Goal: Task Accomplishment & Management: Use online tool/utility

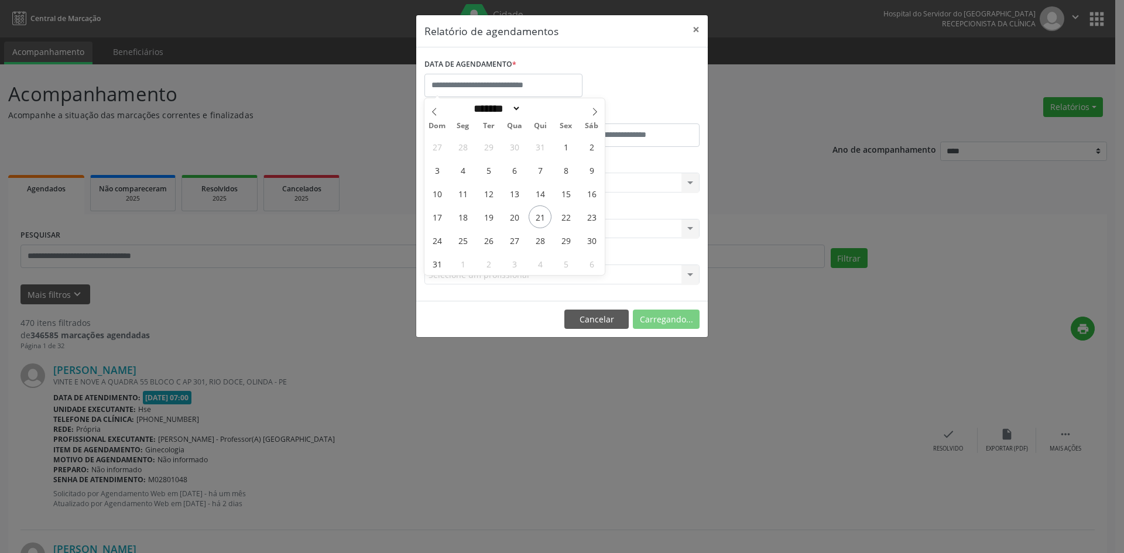
select select "*"
click at [537, 241] on span "28" at bounding box center [540, 240] width 23 height 23
type input "**********"
click at [537, 241] on span "28" at bounding box center [540, 240] width 23 height 23
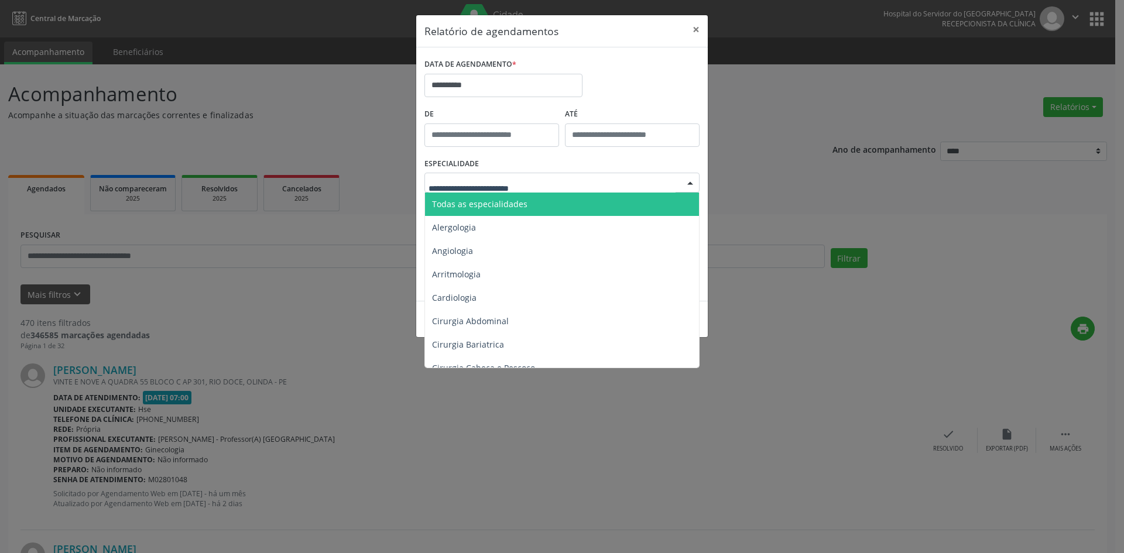
click at [523, 201] on span "Todas as especialidades" at bounding box center [479, 203] width 95 height 11
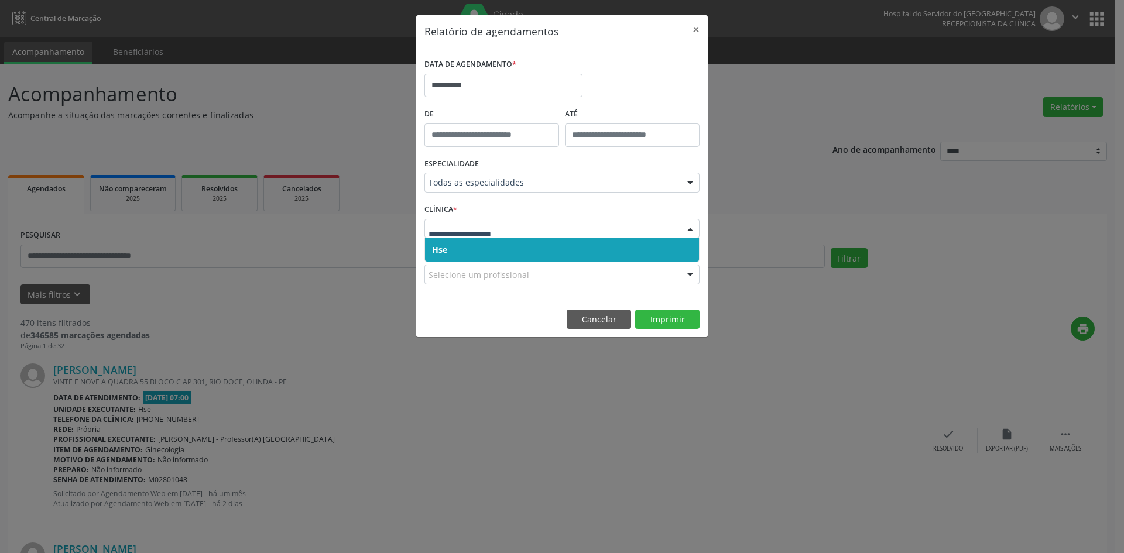
click at [478, 249] on span "Hse" at bounding box center [562, 249] width 274 height 23
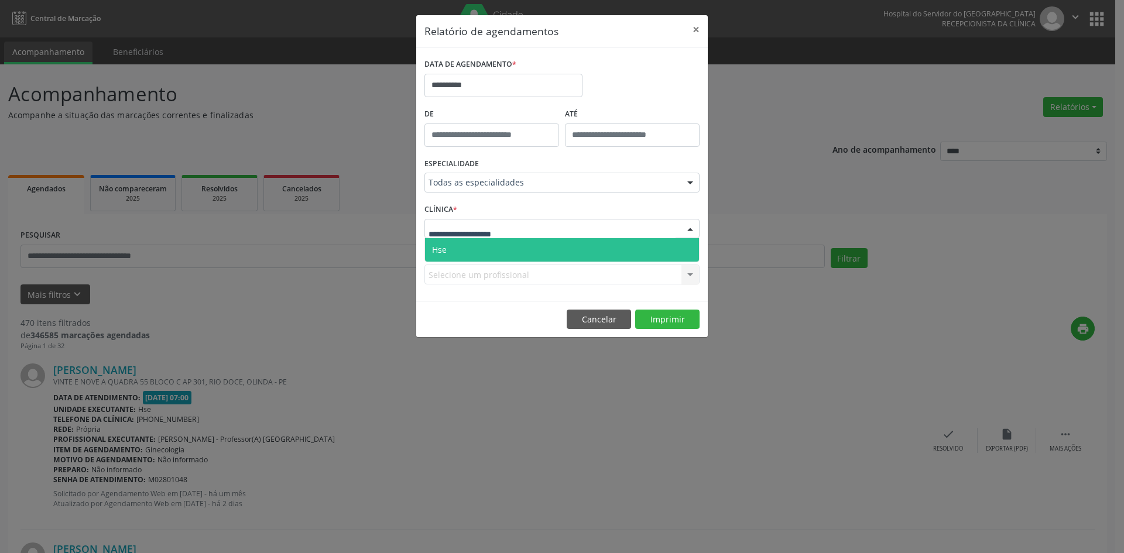
click at [473, 256] on span "Hse" at bounding box center [562, 249] width 274 height 23
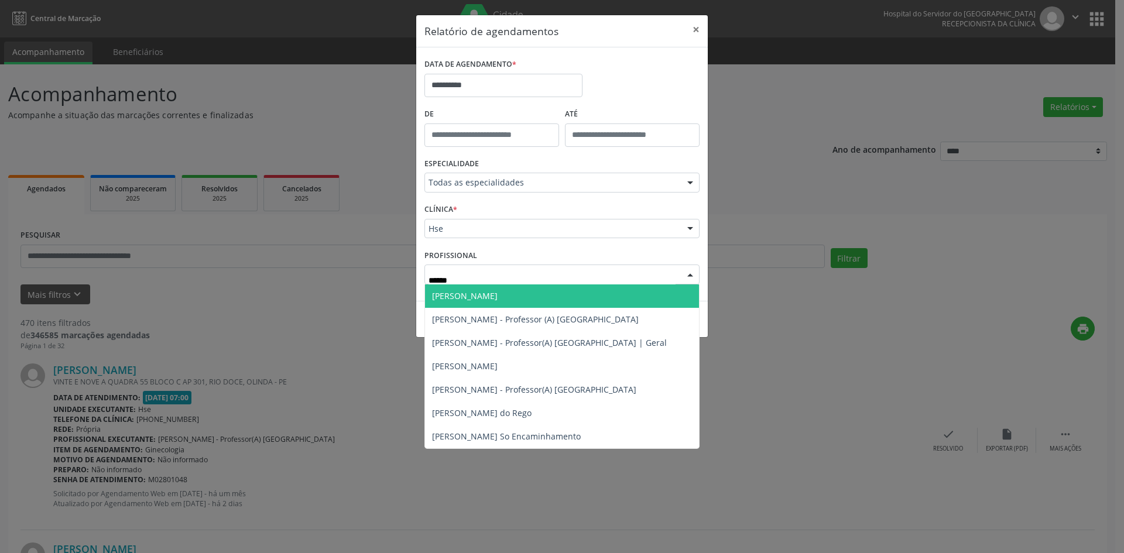
type input "*******"
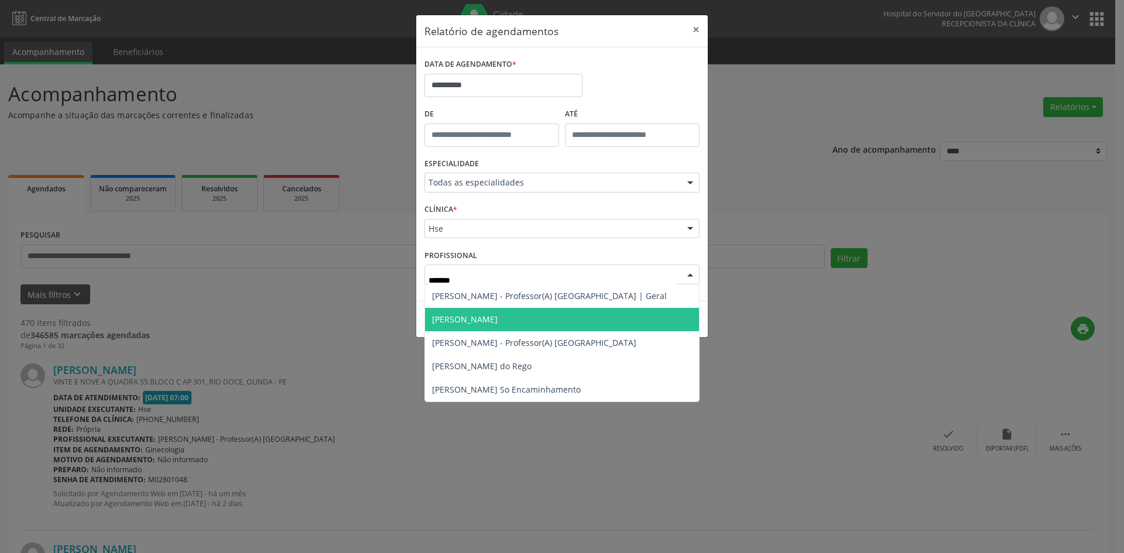
click at [498, 322] on span "[PERSON_NAME]" at bounding box center [465, 319] width 66 height 11
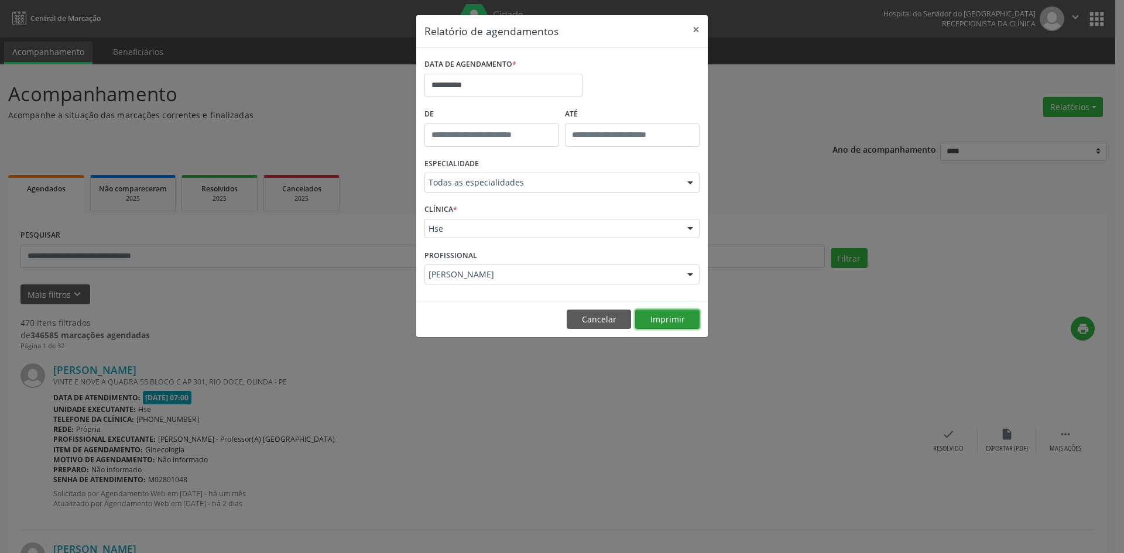
click at [658, 319] on button "Imprimir" at bounding box center [667, 320] width 64 height 20
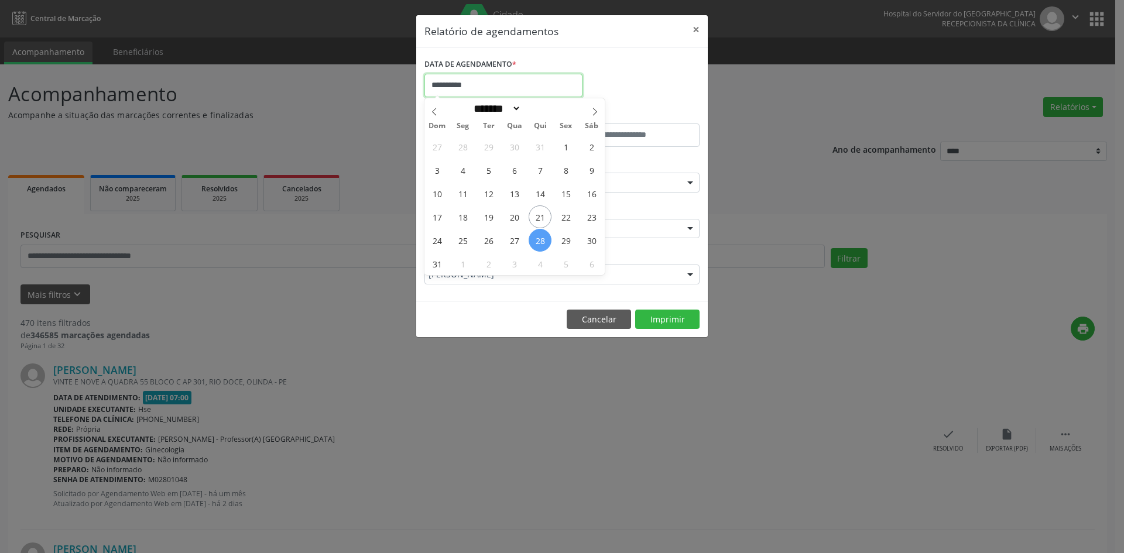
click at [522, 85] on input "**********" at bounding box center [503, 85] width 158 height 23
click at [567, 225] on span "22" at bounding box center [565, 216] width 23 height 23
type input "**********"
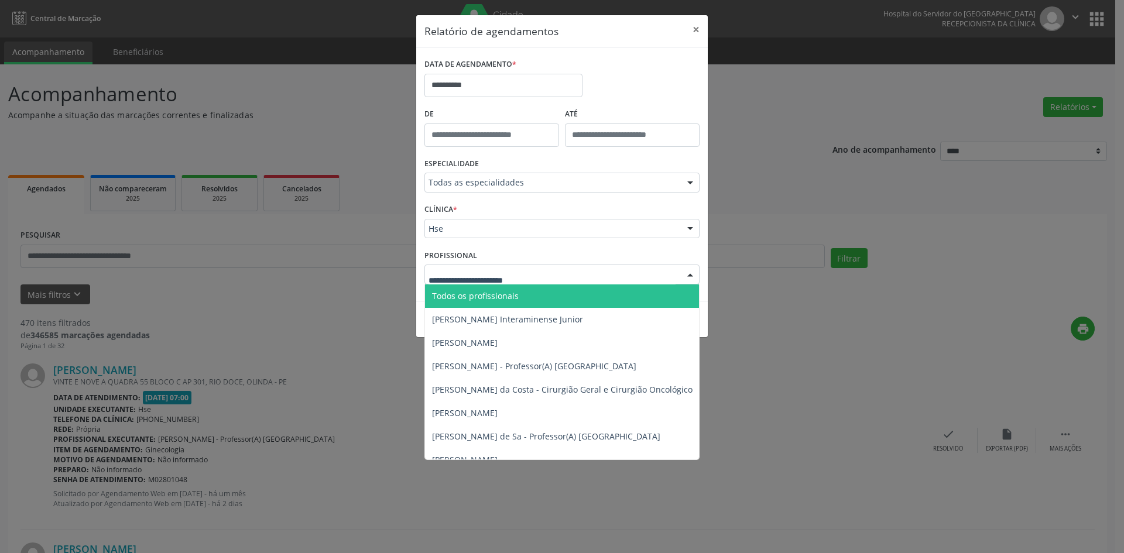
click at [523, 298] on span "Todos os profissionais" at bounding box center [622, 296] width 394 height 23
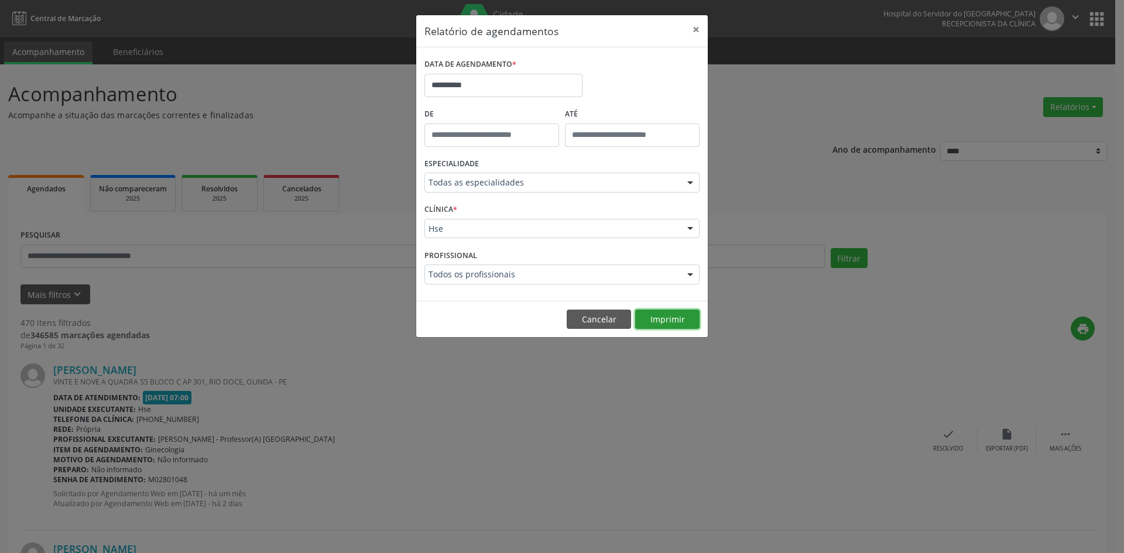
click at [653, 320] on button "Imprimir" at bounding box center [667, 320] width 64 height 20
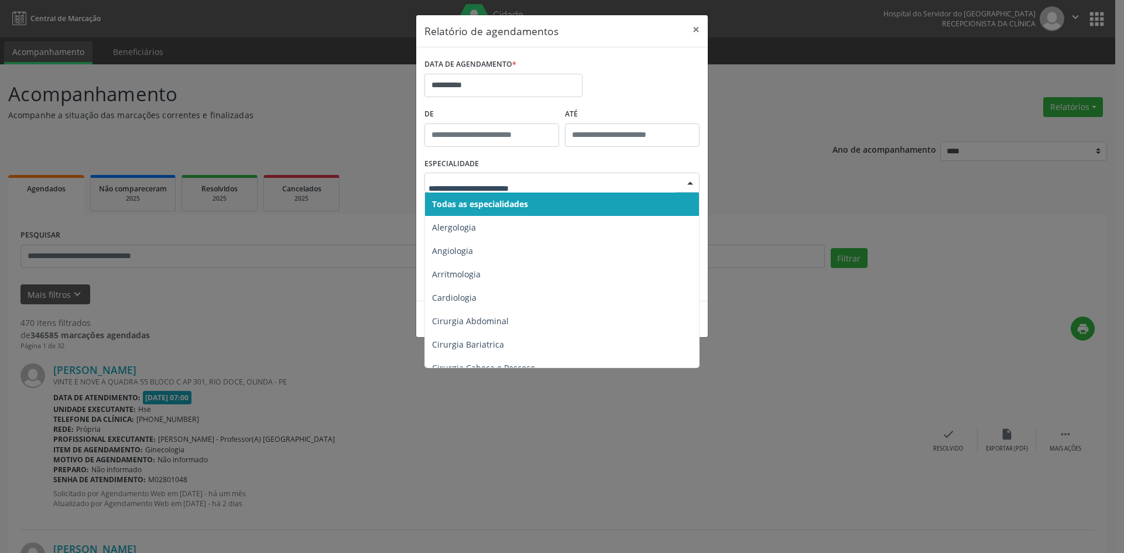
click at [527, 207] on span "Todas as especialidades" at bounding box center [480, 203] width 96 height 11
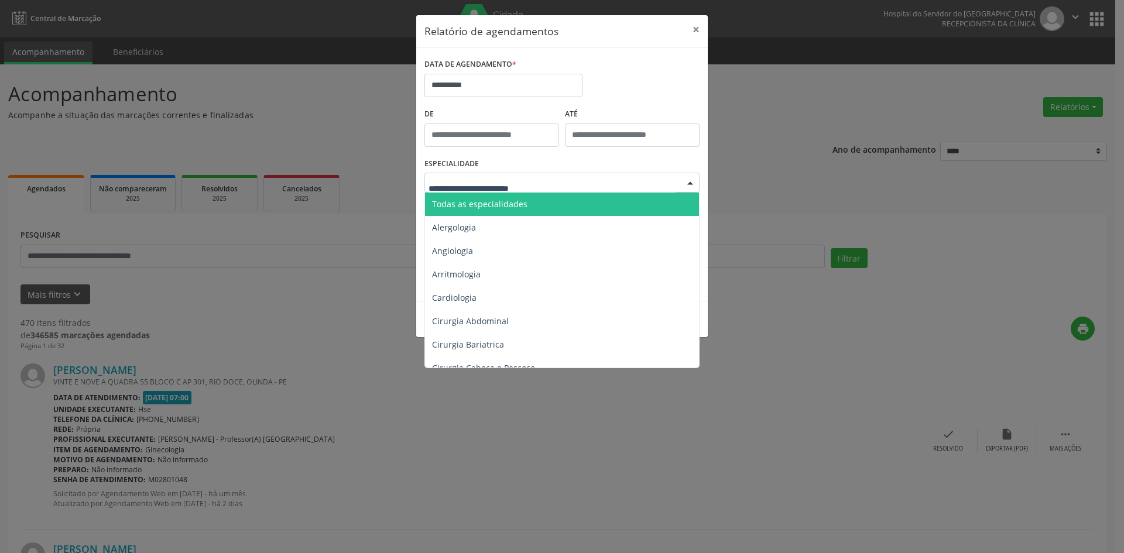
click at [509, 205] on span "Todas as especialidades" at bounding box center [479, 203] width 95 height 11
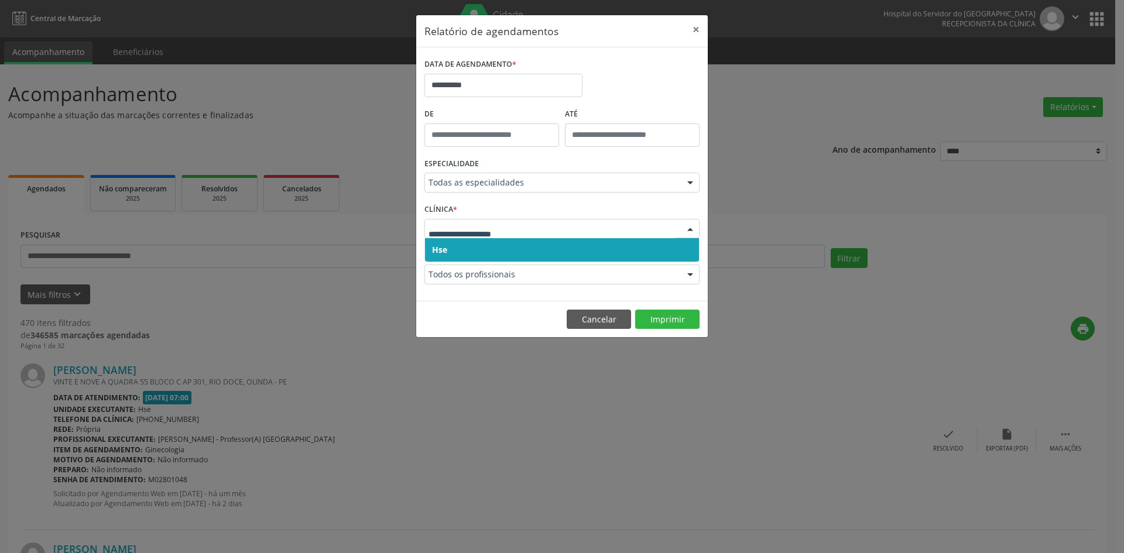
click at [479, 252] on span "Hse" at bounding box center [562, 249] width 274 height 23
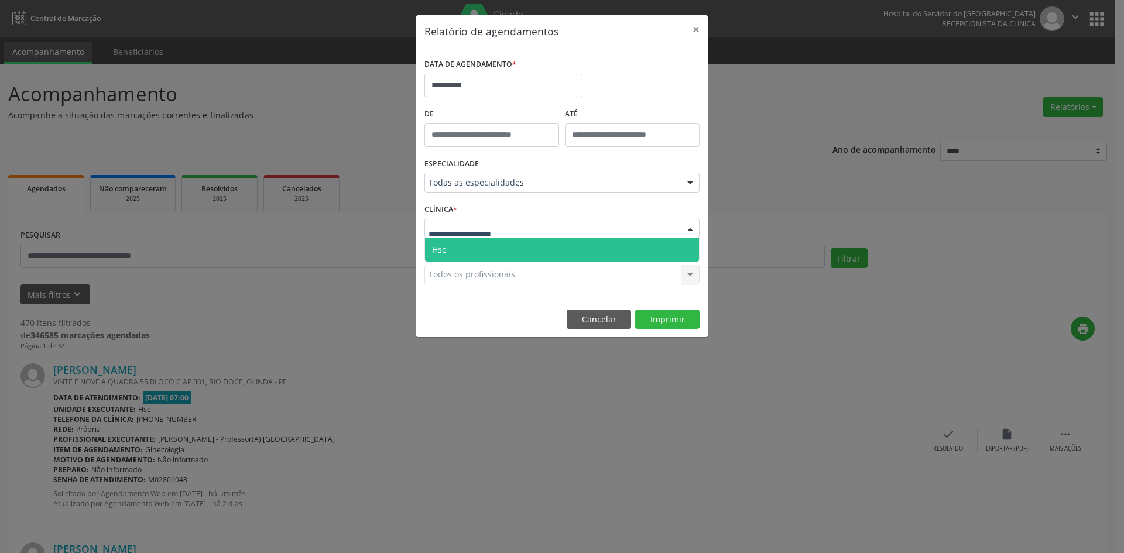
click at [480, 248] on span "Hse" at bounding box center [562, 249] width 274 height 23
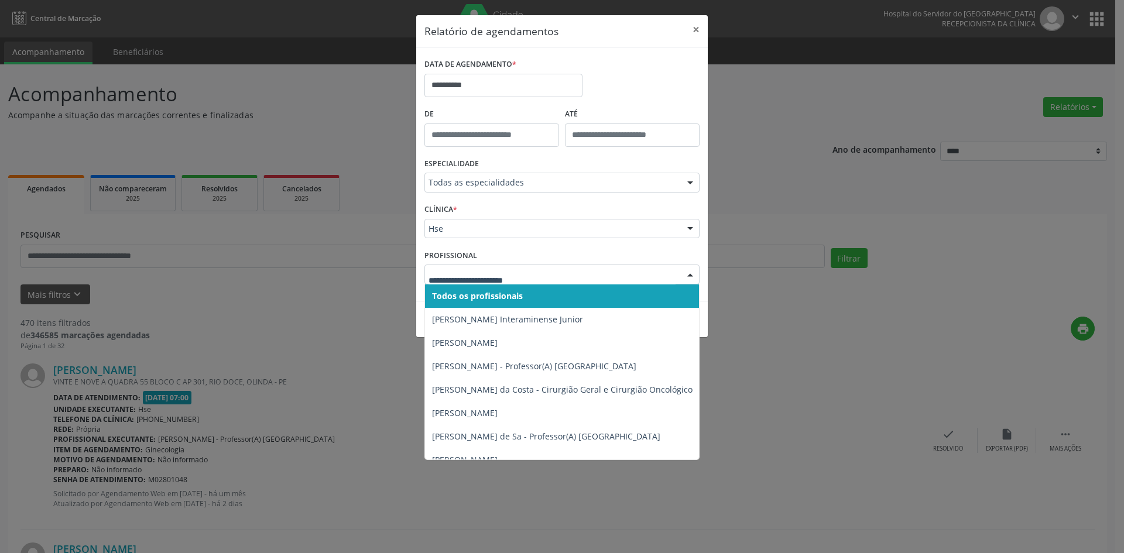
click at [517, 297] on span "Todos os profissionais" at bounding box center [477, 295] width 91 height 11
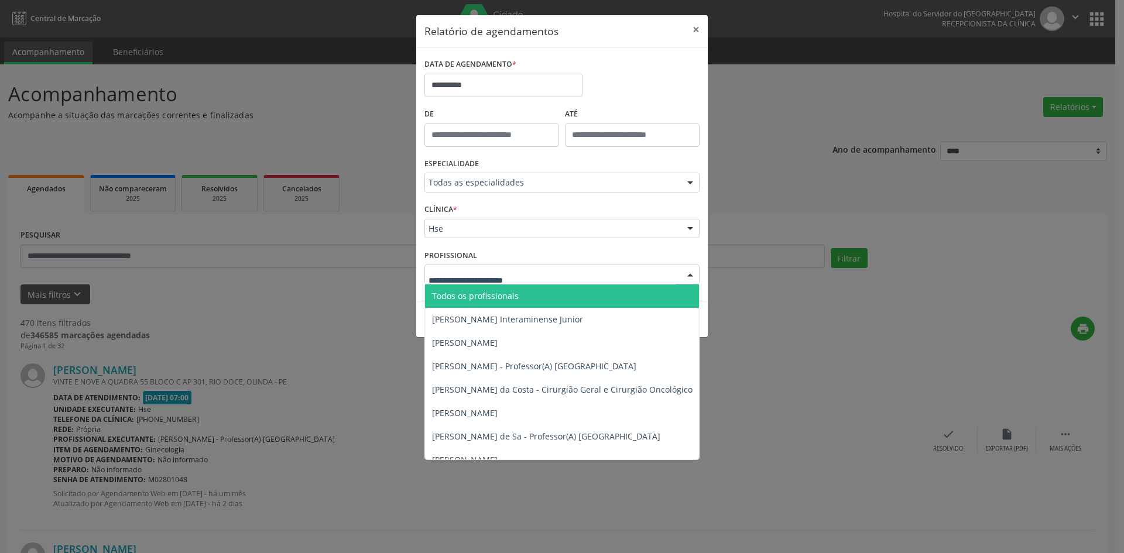
click at [516, 292] on span "Todos os profissionais" at bounding box center [475, 295] width 87 height 11
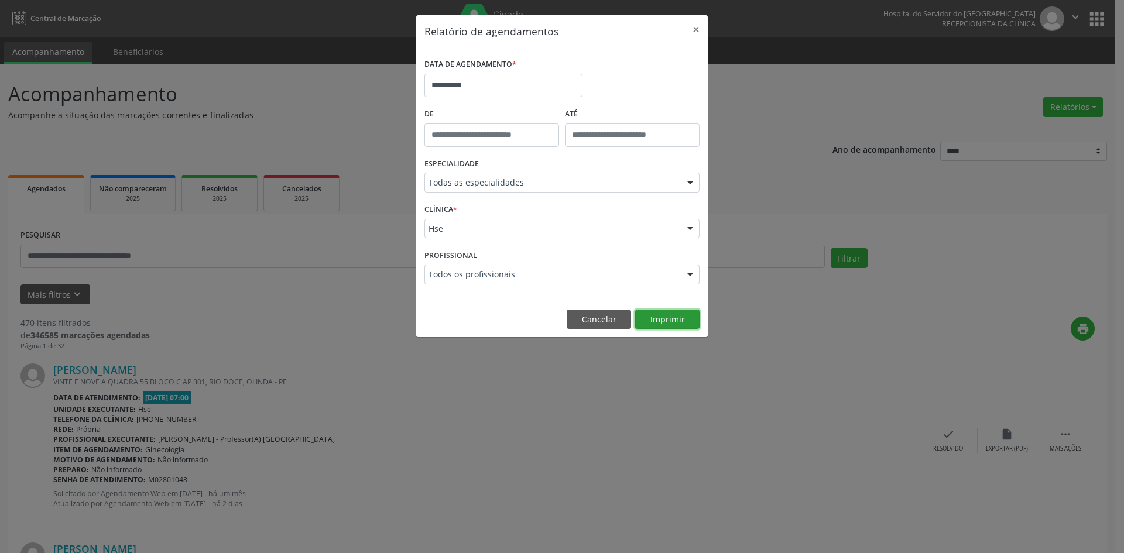
click at [667, 323] on button "Imprimir" at bounding box center [667, 320] width 64 height 20
